Goal: Information Seeking & Learning: Learn about a topic

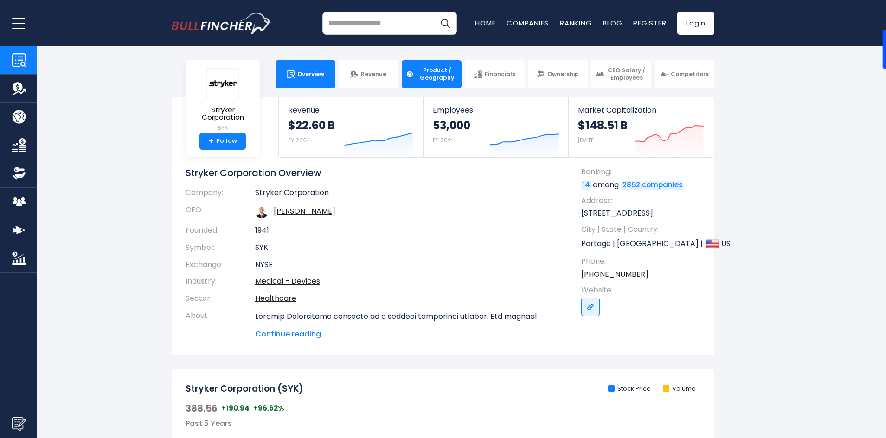
click at [432, 67] on span "Product / Geography" at bounding box center [436, 74] width 41 height 14
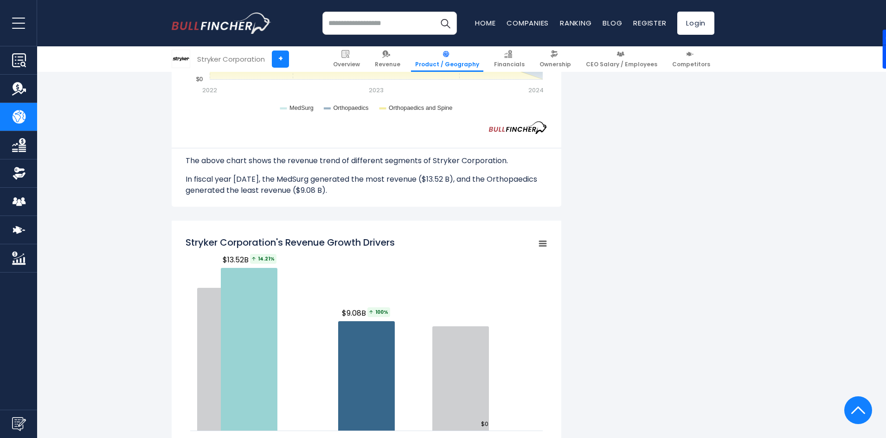
scroll to position [603, 0]
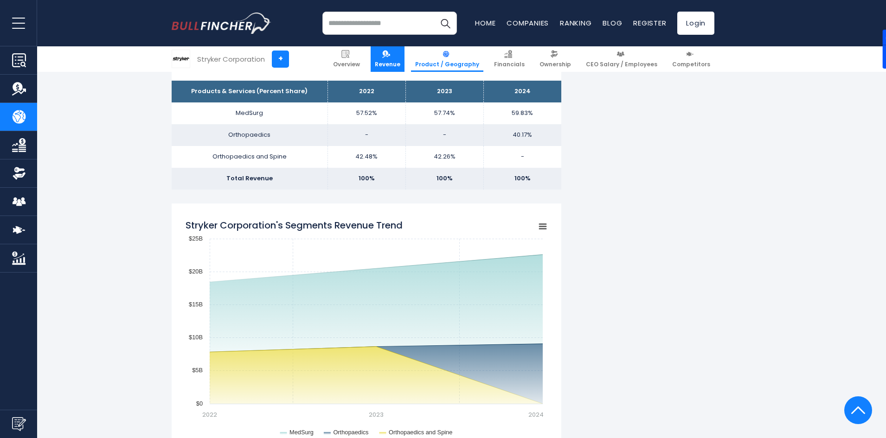
click at [400, 62] on span "Revenue" at bounding box center [388, 64] width 26 height 7
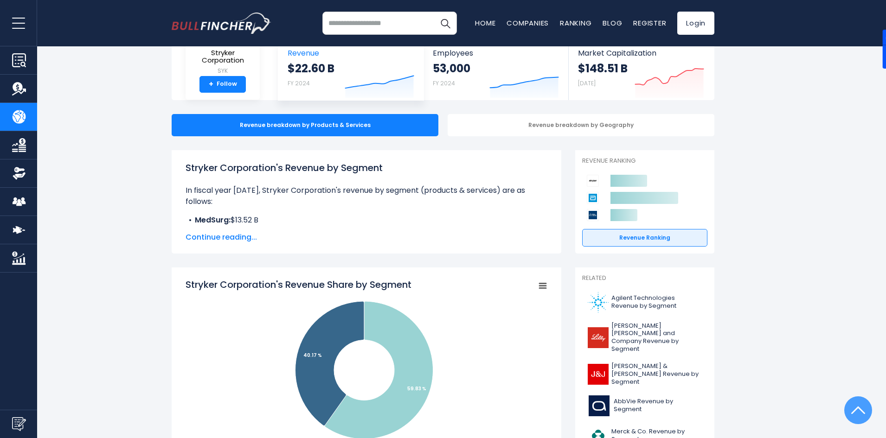
scroll to position [0, 0]
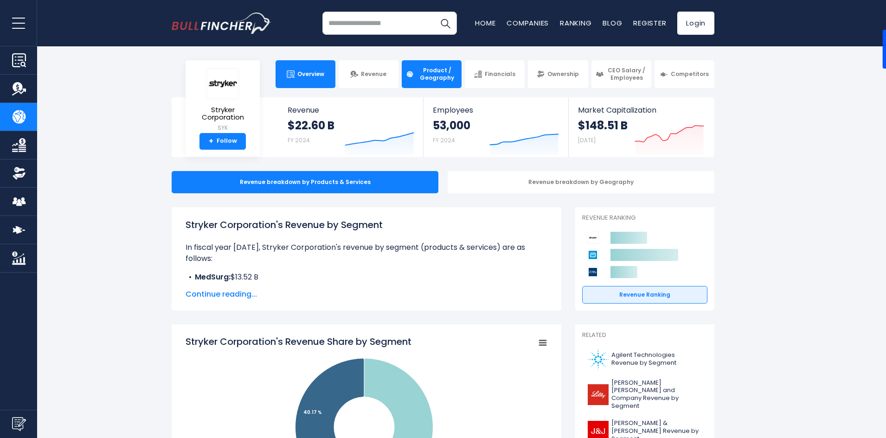
click at [301, 70] on span "Overview" at bounding box center [310, 73] width 27 height 7
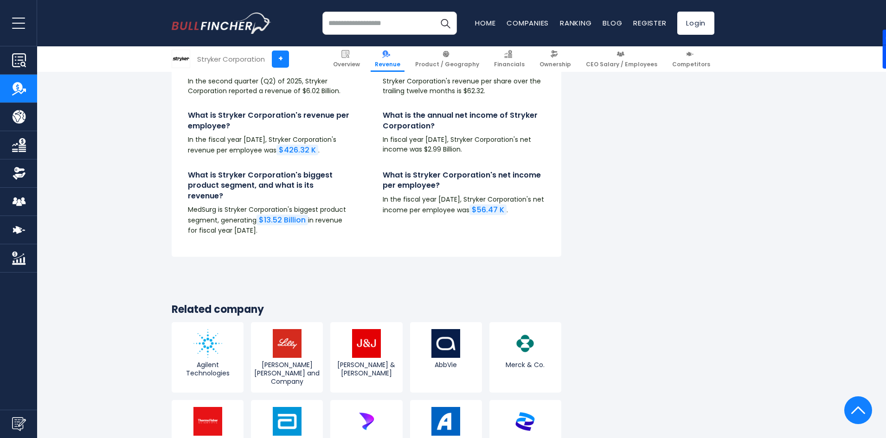
scroll to position [2551, 0]
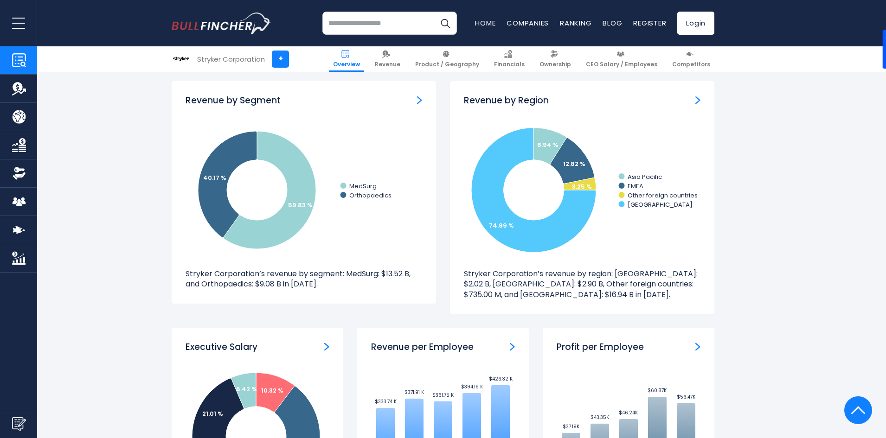
scroll to position [835, 0]
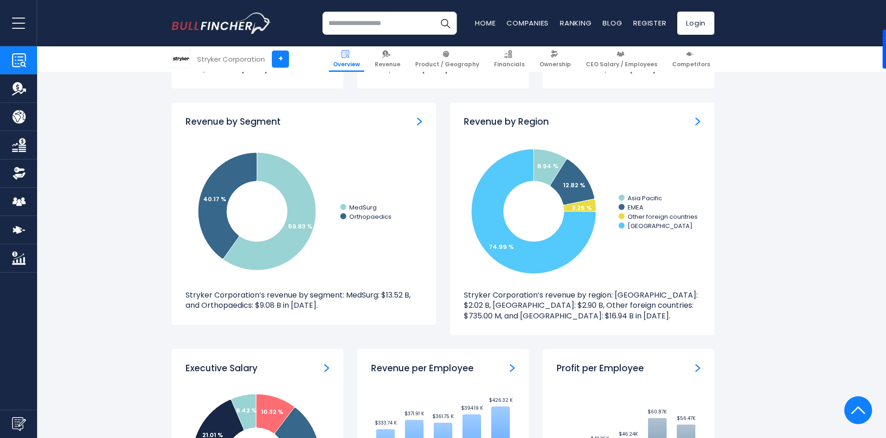
click at [699, 122] on img "Revenue by Region" at bounding box center [697, 121] width 5 height 8
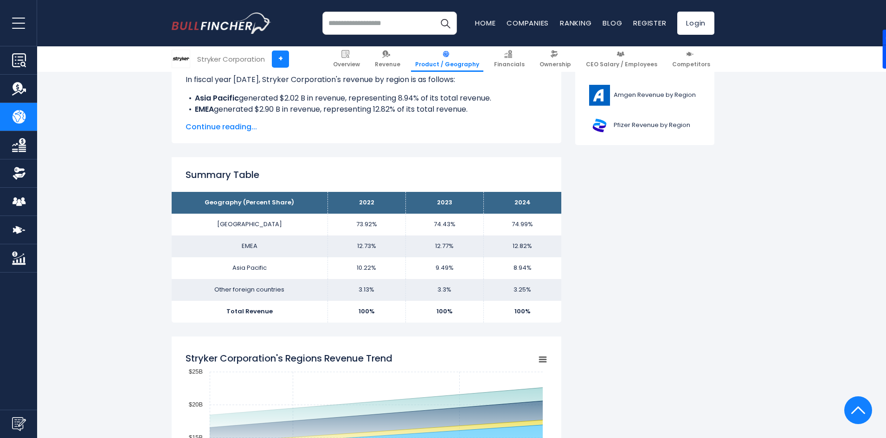
scroll to position [510, 0]
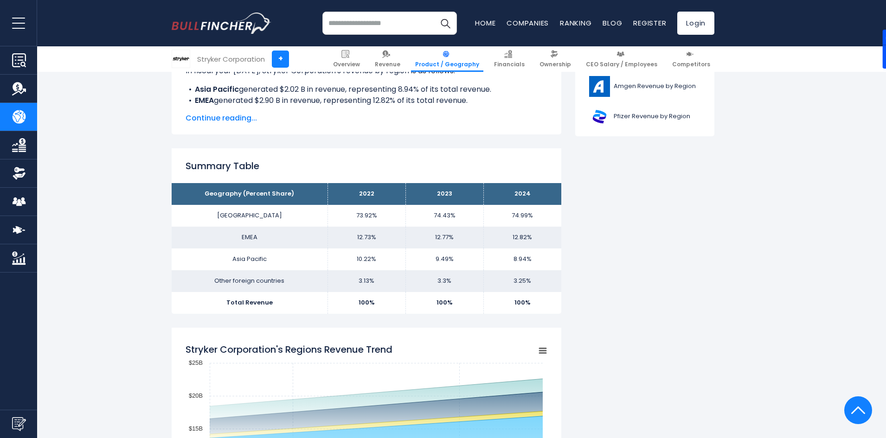
click at [201, 192] on th "Geography (Percent Share)" at bounding box center [250, 194] width 156 height 22
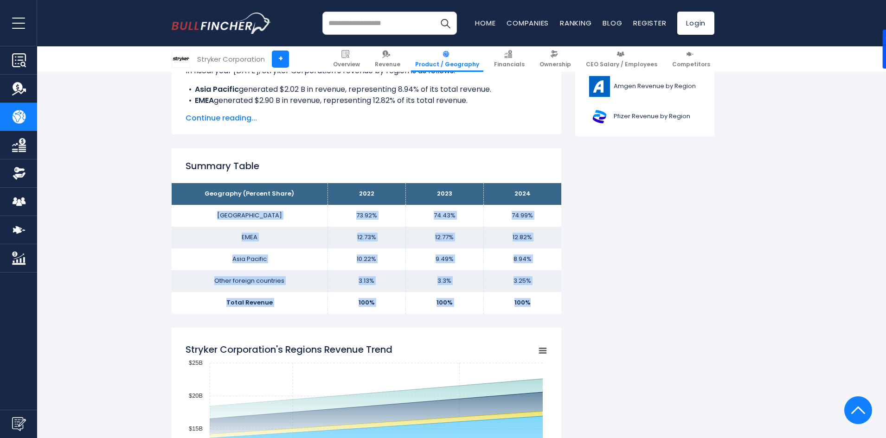
drag, startPoint x: 231, startPoint y: 215, endPoint x: 531, endPoint y: 301, distance: 311.7
click at [531, 301] on tbody "Geography (Percent Share) 2022 2023 2024 [GEOGRAPHIC_DATA] 73.92% 74.43% EMEA A…" at bounding box center [367, 248] width 390 height 130
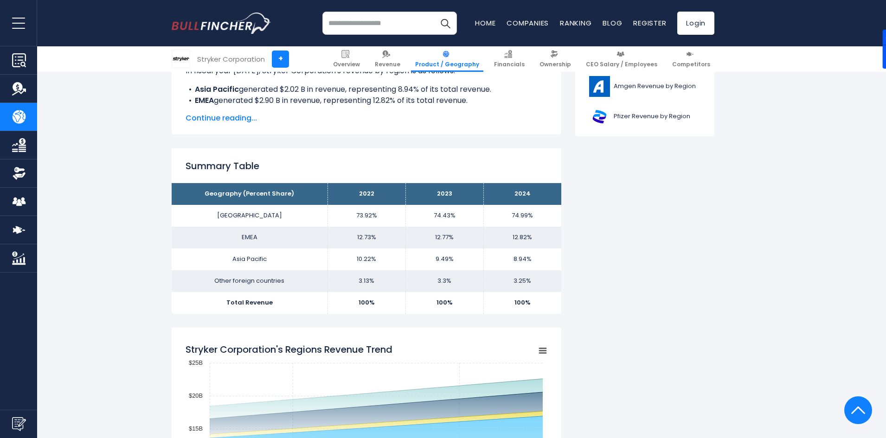
click at [197, 185] on th "Geography (Percent Share)" at bounding box center [250, 194] width 156 height 22
